Goal: Information Seeking & Learning: Find specific fact

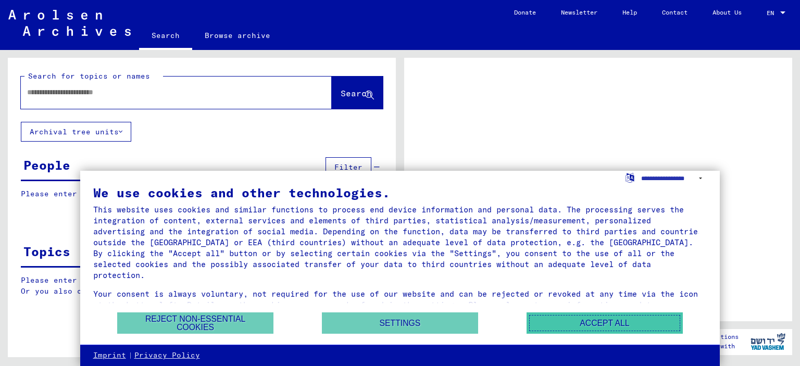
click at [561, 326] on button "Accept all" at bounding box center [605, 323] width 156 height 21
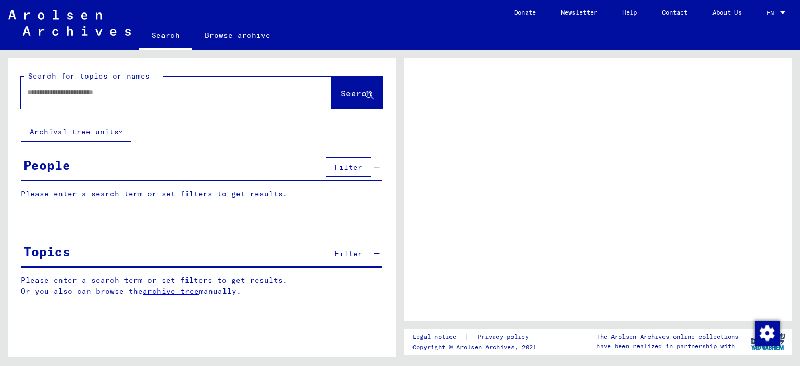
click at [101, 98] on div at bounding box center [164, 92] width 286 height 23
click at [136, 97] on input "text" at bounding box center [167, 92] width 280 height 11
click at [71, 92] on input "**********" at bounding box center [167, 92] width 280 height 11
click at [65, 91] on input "**********" at bounding box center [167, 92] width 280 height 11
type input "*********"
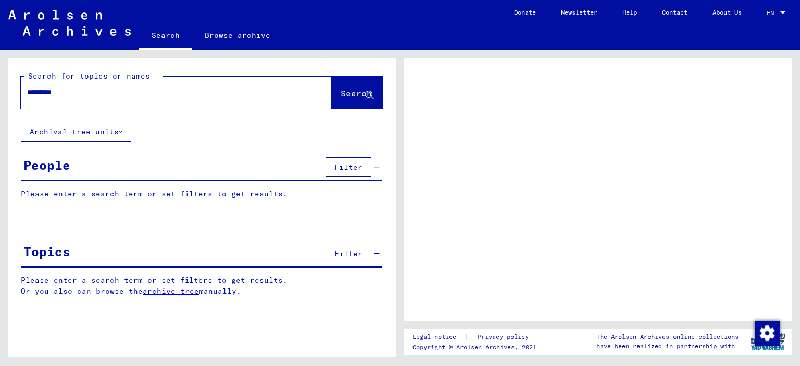
click at [342, 97] on span "Search" at bounding box center [356, 93] width 31 height 10
click at [350, 90] on span "Search" at bounding box center [356, 93] width 31 height 10
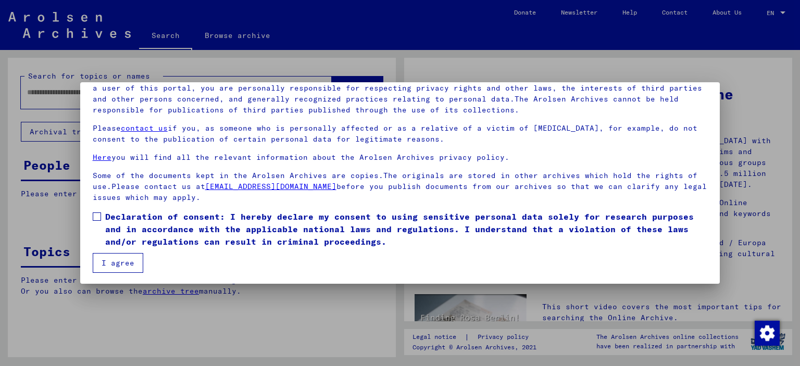
scroll to position [88, 0]
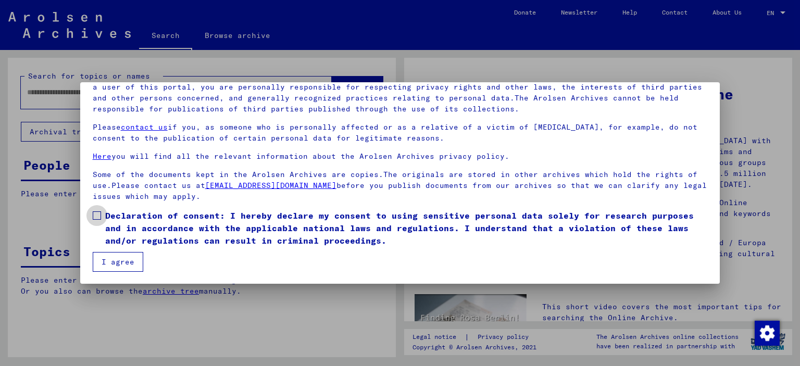
click at [95, 218] on span at bounding box center [97, 216] width 8 height 8
click at [117, 252] on button "I agree" at bounding box center [118, 262] width 51 height 20
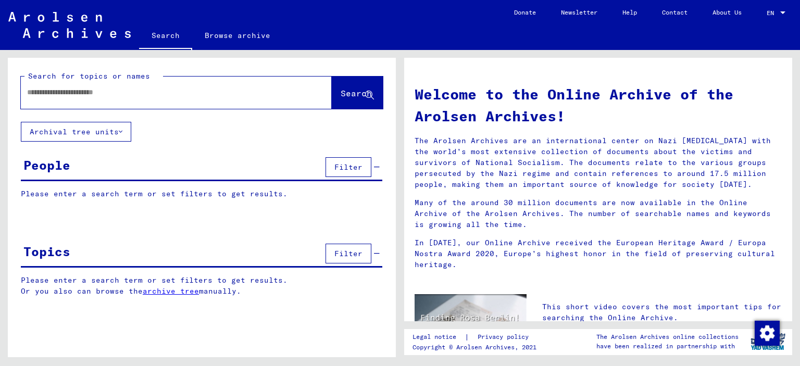
click at [88, 99] on div at bounding box center [161, 92] width 280 height 23
click at [104, 97] on input "text" at bounding box center [164, 92] width 274 height 11
click at [114, 101] on div at bounding box center [161, 92] width 280 height 23
click at [126, 102] on div at bounding box center [161, 92] width 280 height 23
click at [141, 93] on input "text" at bounding box center [164, 92] width 274 height 11
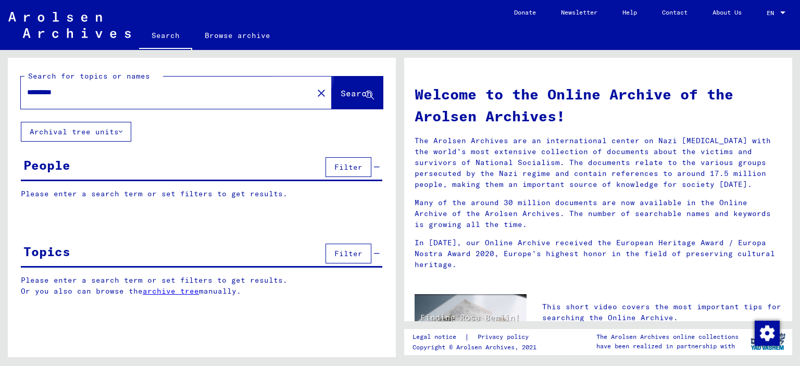
click at [345, 89] on span "Search" at bounding box center [356, 93] width 31 height 10
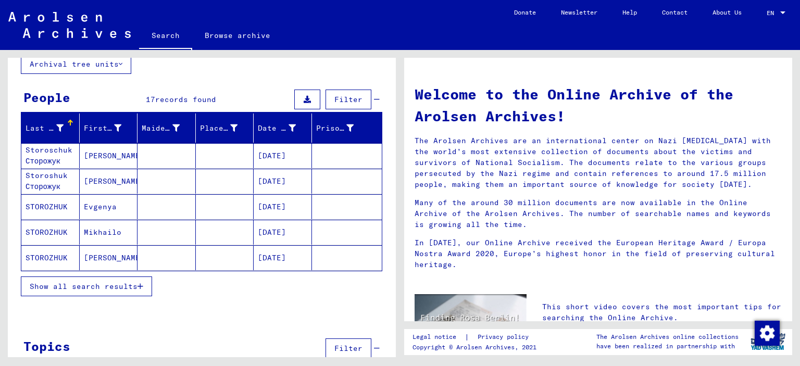
scroll to position [69, 0]
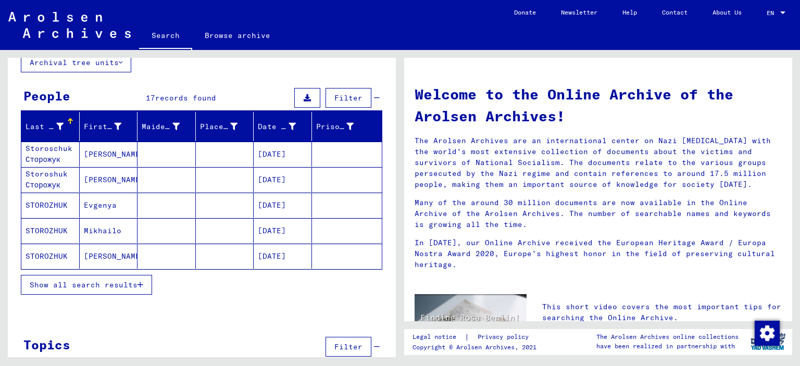
click at [124, 285] on span "Show all search results" at bounding box center [84, 284] width 108 height 9
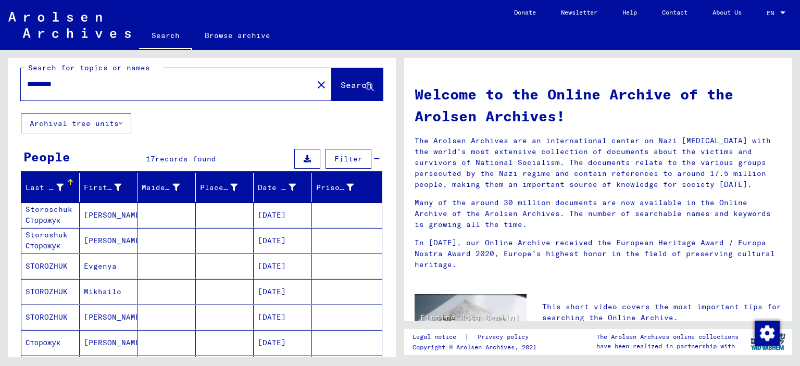
scroll to position [0, 0]
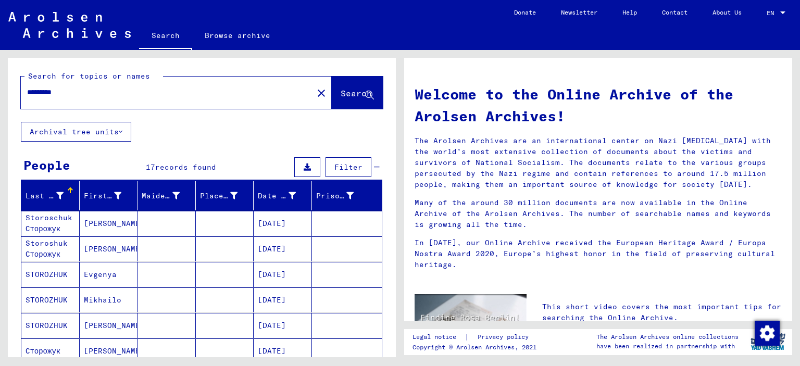
click at [52, 227] on mat-cell "Storoschuk Сторожук" at bounding box center [50, 223] width 58 height 25
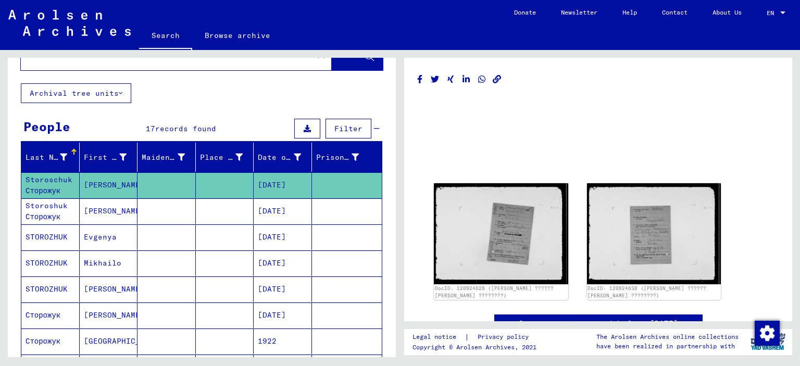
scroll to position [34, 0]
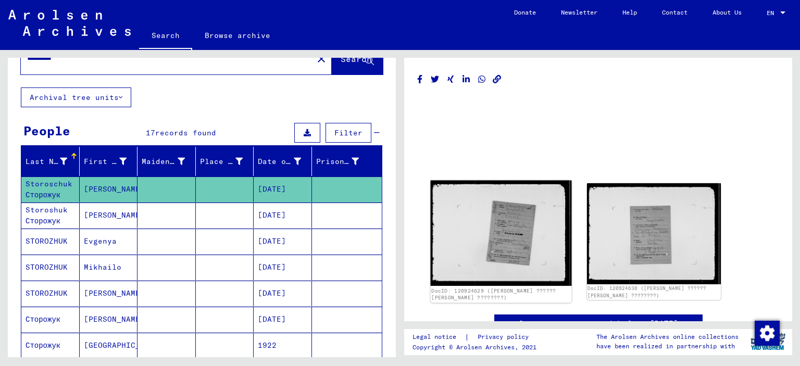
click at [516, 245] on img at bounding box center [501, 234] width 141 height 106
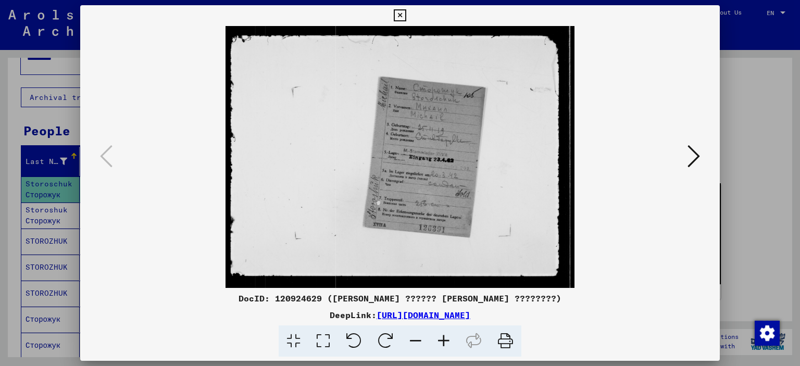
click at [431, 172] on img at bounding box center [400, 157] width 569 height 262
click at [698, 155] on icon at bounding box center [694, 156] width 13 height 25
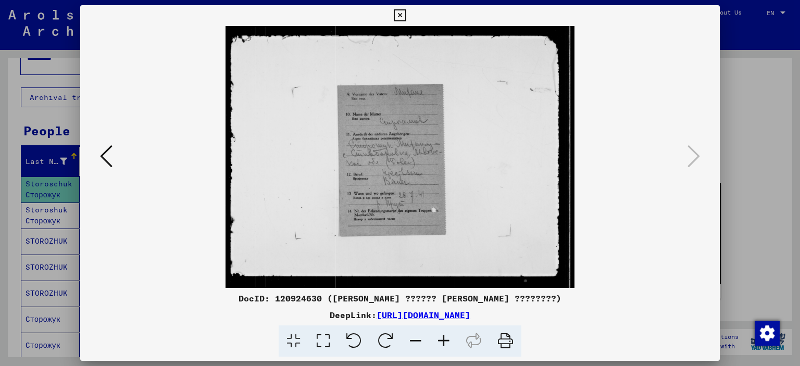
click at [107, 155] on icon at bounding box center [106, 156] width 13 height 25
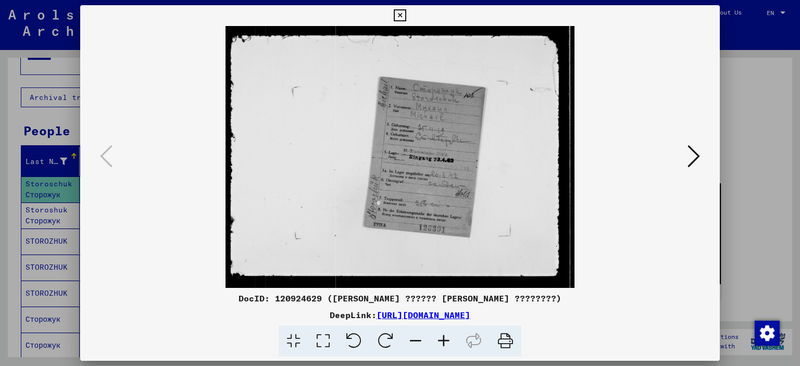
click at [735, 89] on div at bounding box center [400, 183] width 800 height 366
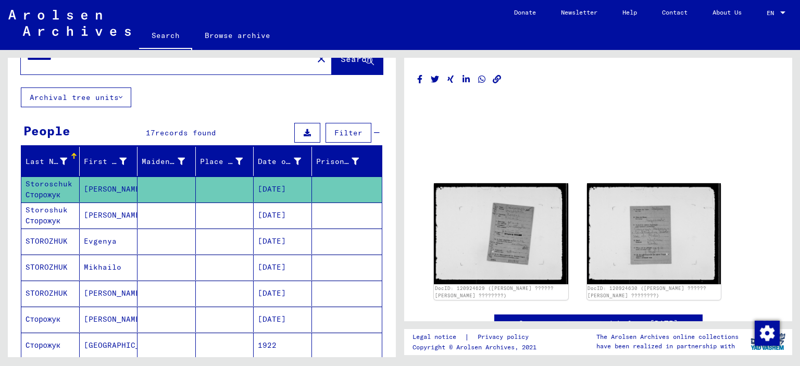
click at [57, 217] on mat-cell "Storoshuk Сторожук" at bounding box center [50, 216] width 58 height 26
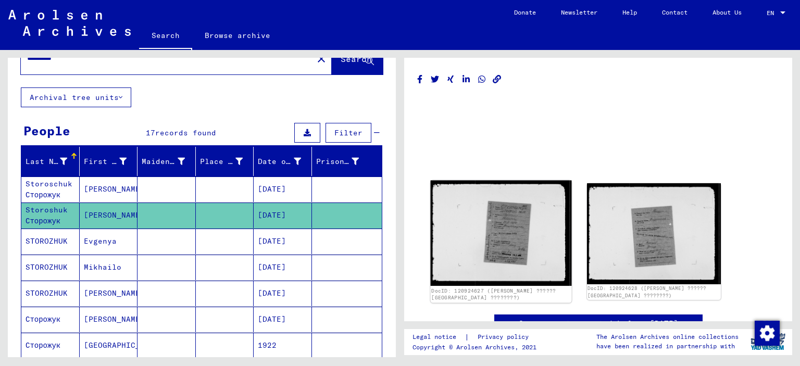
click at [481, 231] on img at bounding box center [501, 234] width 141 height 106
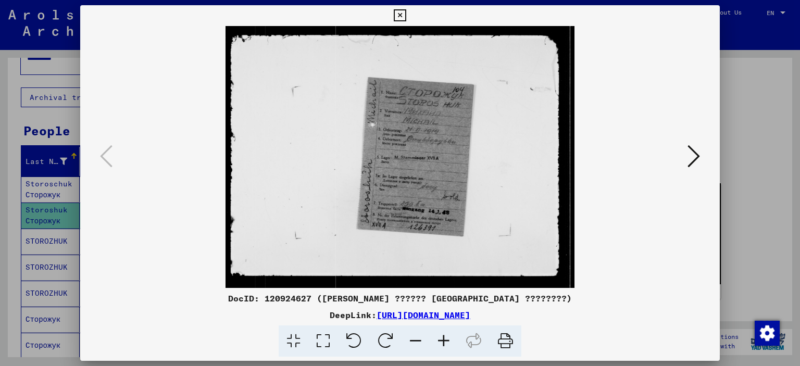
click at [759, 167] on div at bounding box center [400, 183] width 800 height 366
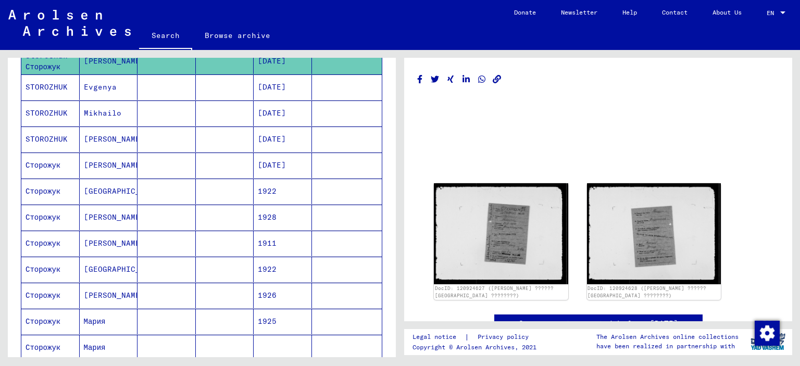
scroll to position [208, 0]
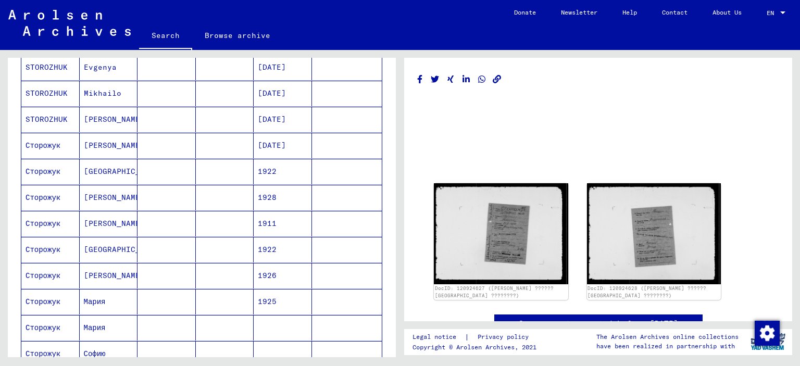
click at [222, 195] on mat-cell at bounding box center [225, 198] width 58 height 26
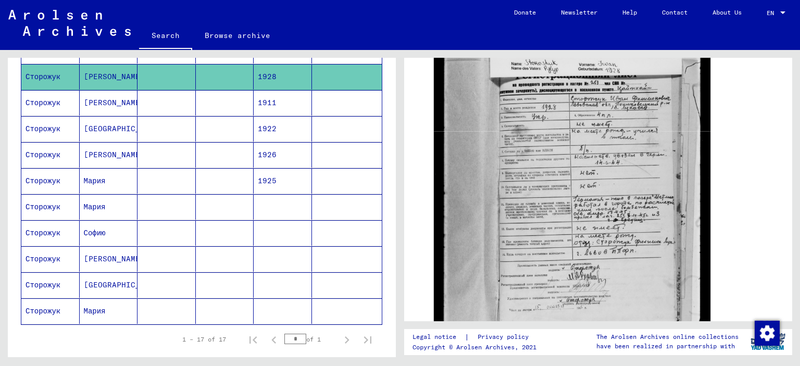
scroll to position [330, 0]
click at [196, 314] on mat-cell at bounding box center [225, 311] width 58 height 26
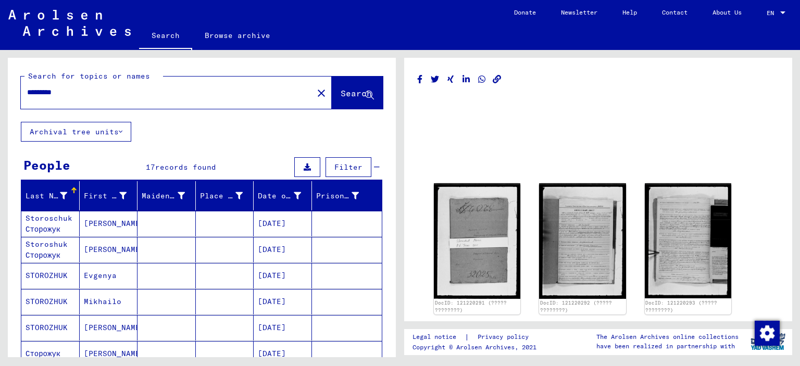
click at [101, 133] on button "Archival tree units" at bounding box center [76, 132] width 110 height 20
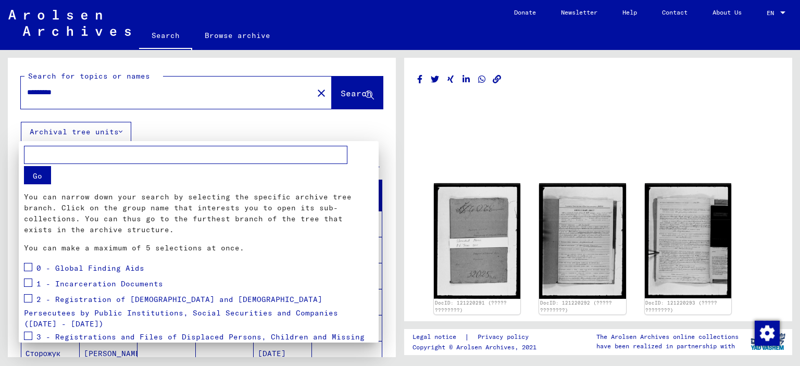
click at [102, 133] on div at bounding box center [400, 183] width 800 height 366
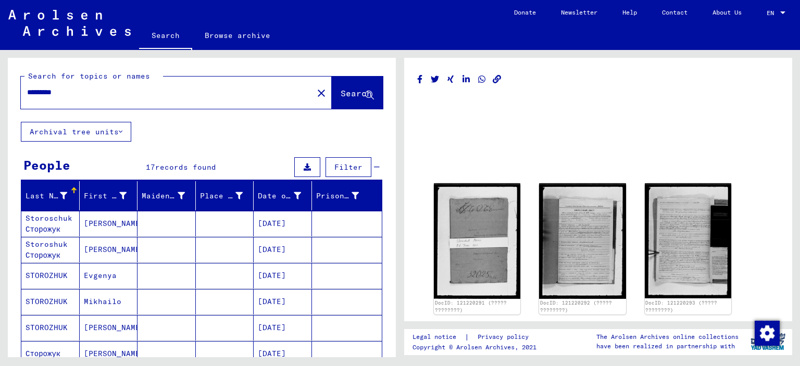
click at [102, 133] on button "Archival tree units" at bounding box center [76, 132] width 110 height 20
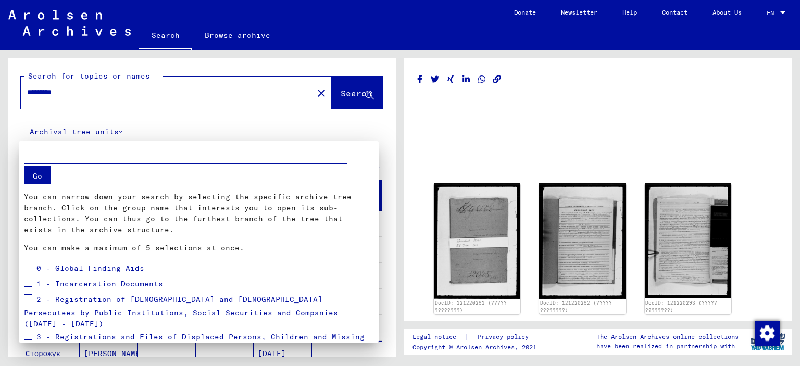
click at [102, 133] on div at bounding box center [400, 183] width 800 height 366
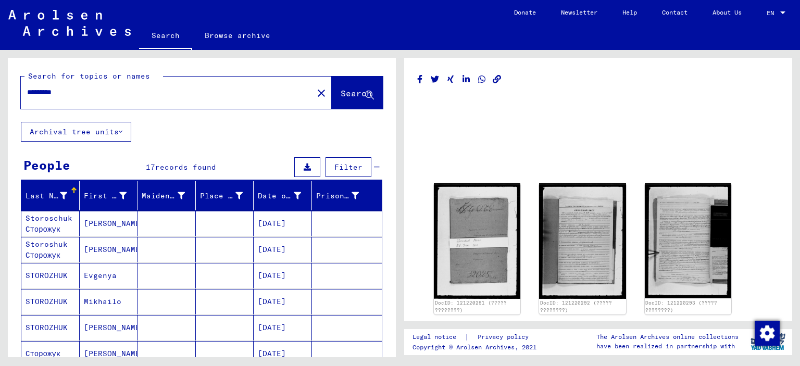
drag, startPoint x: 97, startPoint y: 97, endPoint x: 0, endPoint y: 85, distance: 98.2
click at [0, 85] on div "Search for topics or names ********* close Search Archival tree units People 17…" at bounding box center [200, 203] width 400 height 307
type input "********"
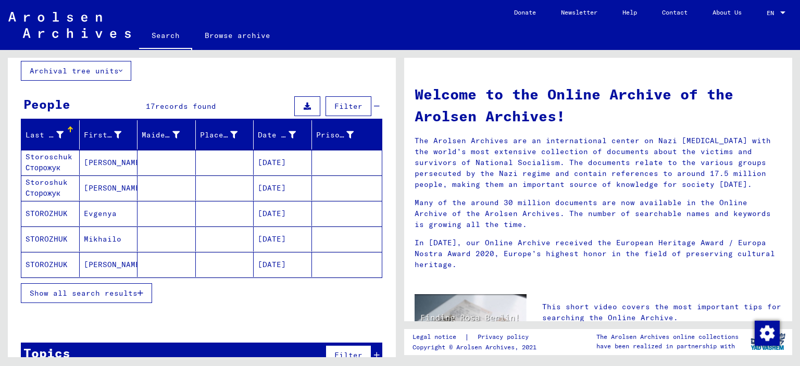
scroll to position [69, 0]
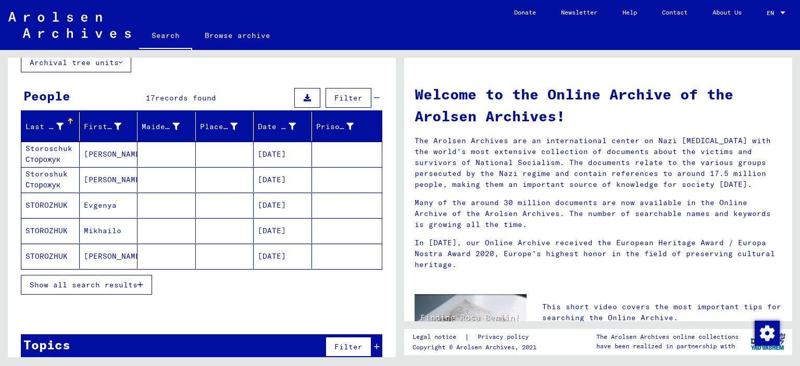
click at [141, 282] on icon "button" at bounding box center [141, 284] width 6 height 7
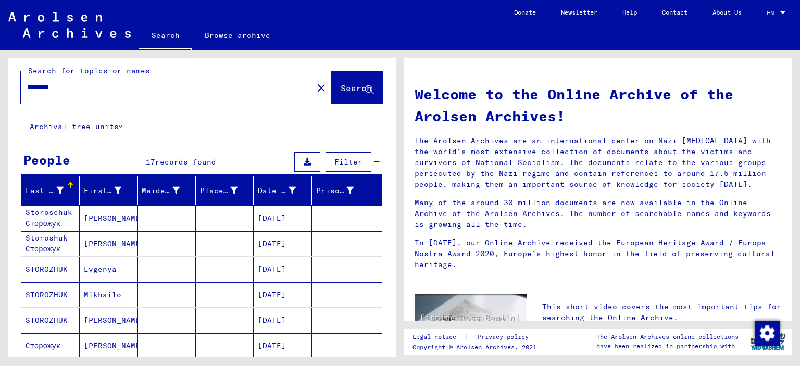
scroll to position [0, 0]
